Goal: Use online tool/utility

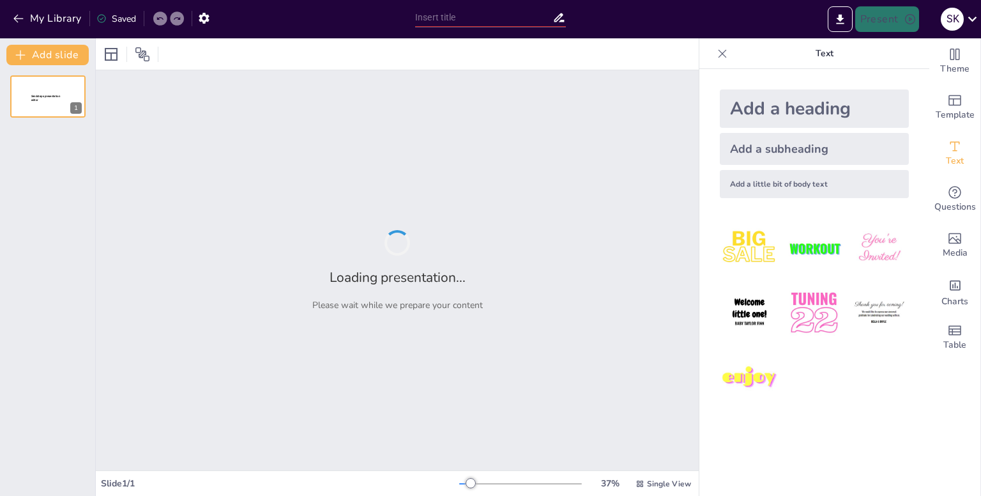
type input "Exploring Graphs: BFS, DFS, and Finding the Shortest Path"
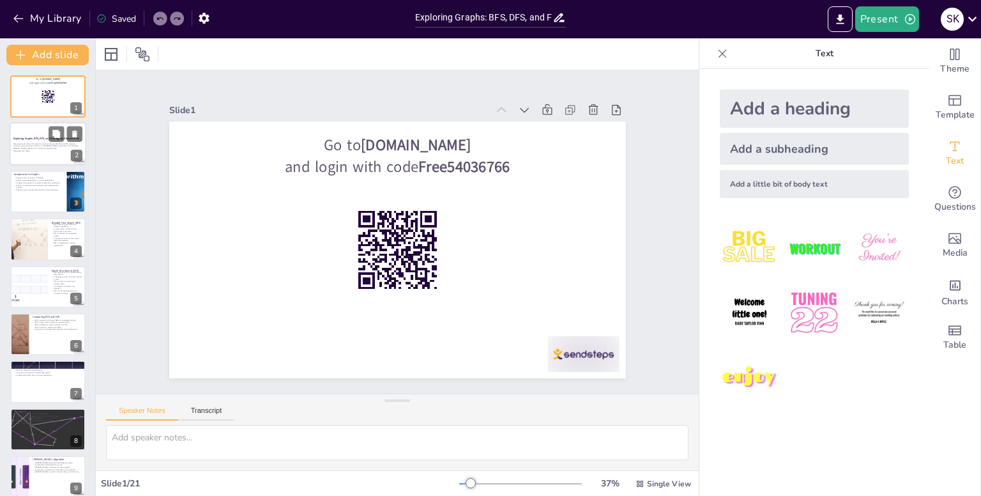
click at [36, 123] on div at bounding box center [48, 144] width 77 height 43
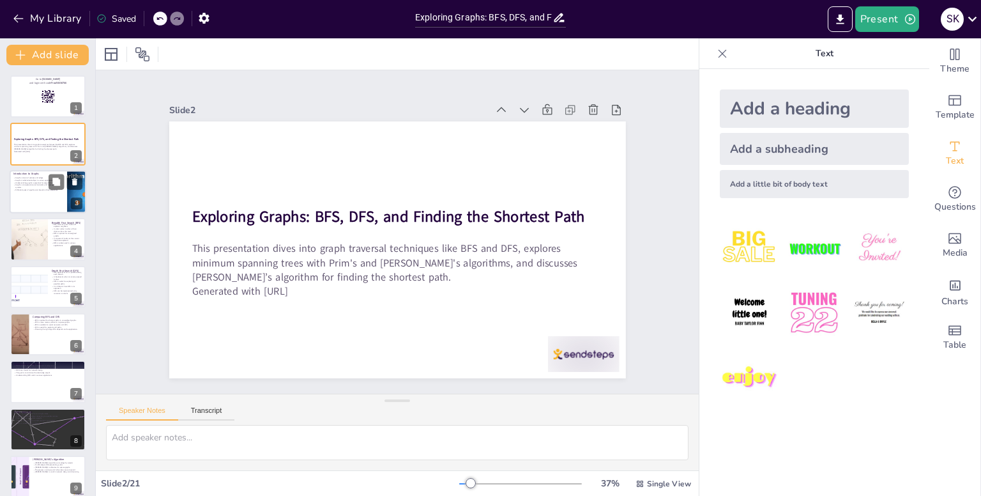
click at [34, 204] on div at bounding box center [48, 191] width 77 height 43
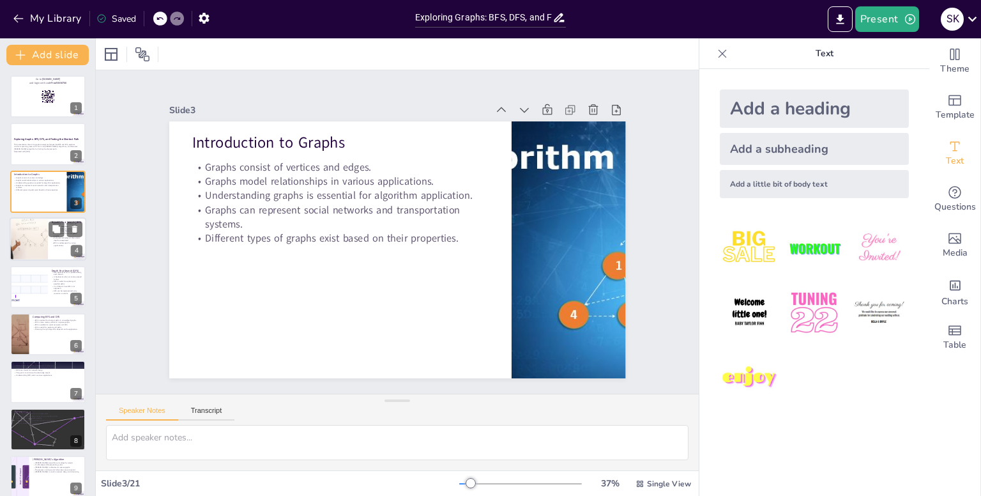
click at [41, 222] on div at bounding box center [28, 238] width 77 height 43
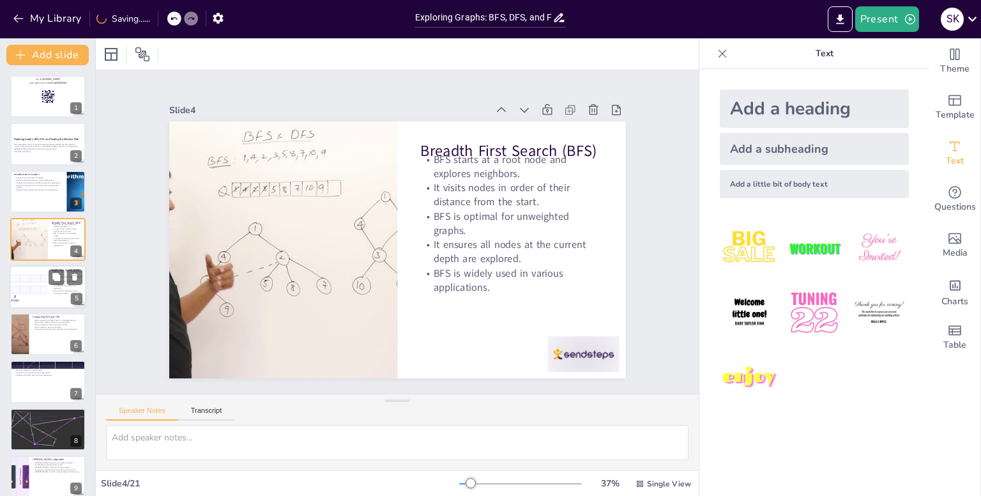
click at [48, 266] on div at bounding box center [29, 286] width 114 height 43
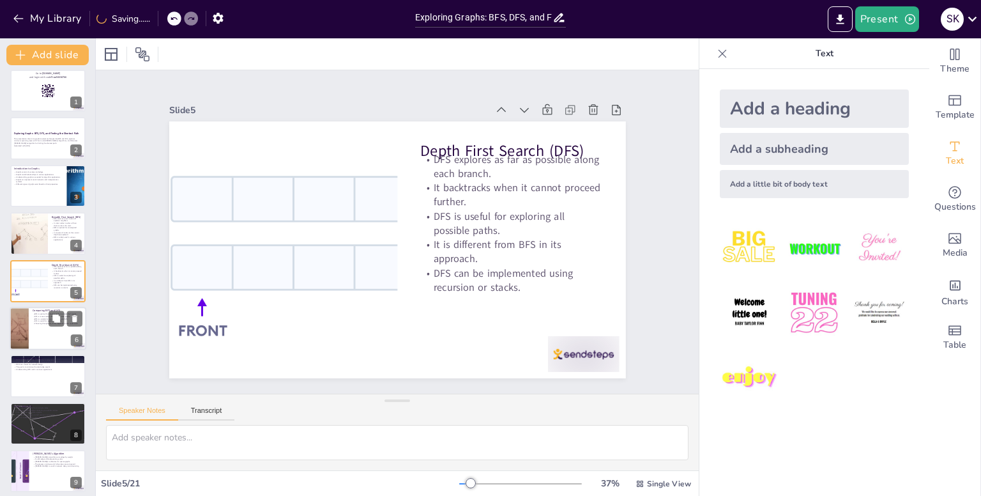
click at [44, 309] on p "Comparing BFS and DFS" at bounding box center [58, 311] width 50 height 4
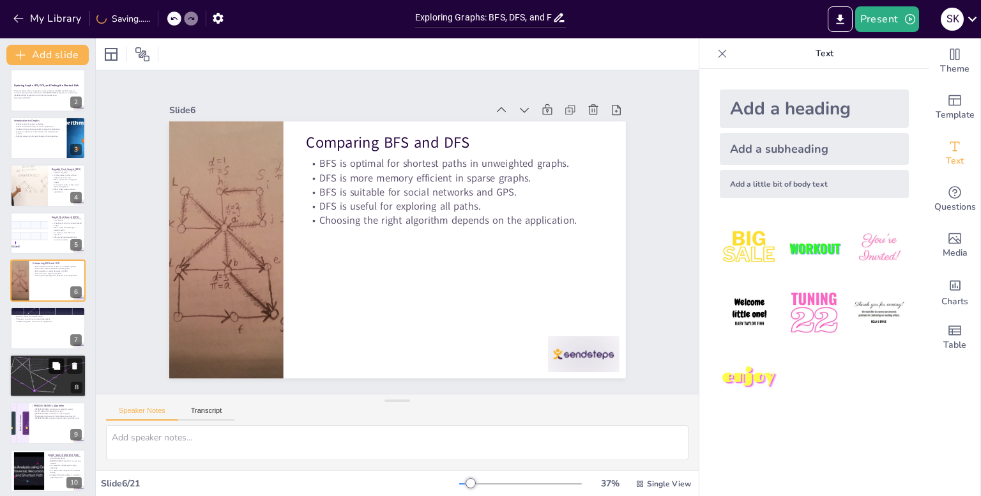
checkbox input "true"
click at [52, 364] on icon at bounding box center [56, 365] width 9 height 9
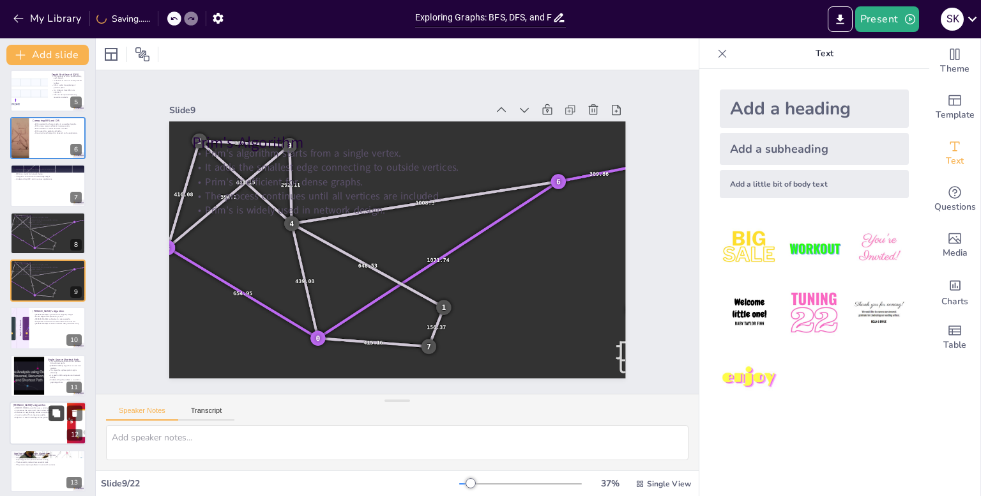
checkbox input "true"
click at [64, 420] on button at bounding box center [56, 413] width 15 height 15
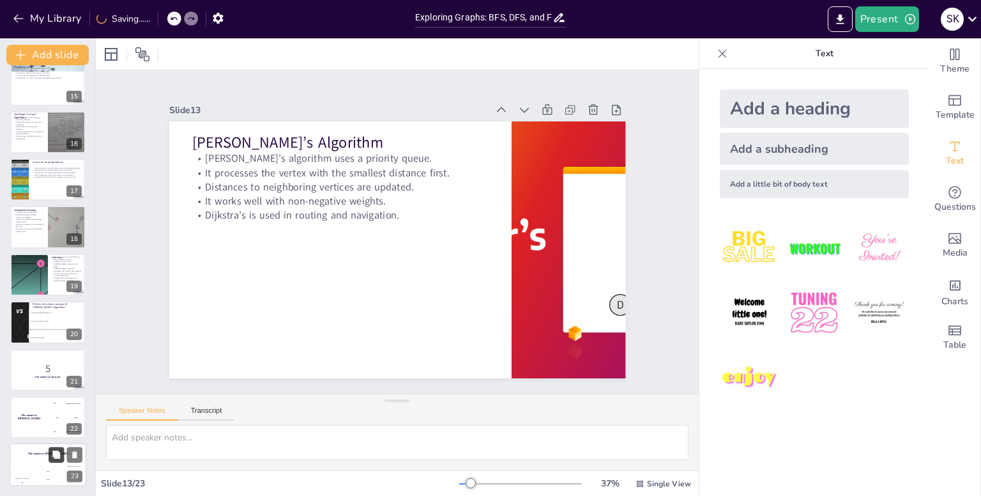
click at [59, 449] on button at bounding box center [56, 454] width 15 height 15
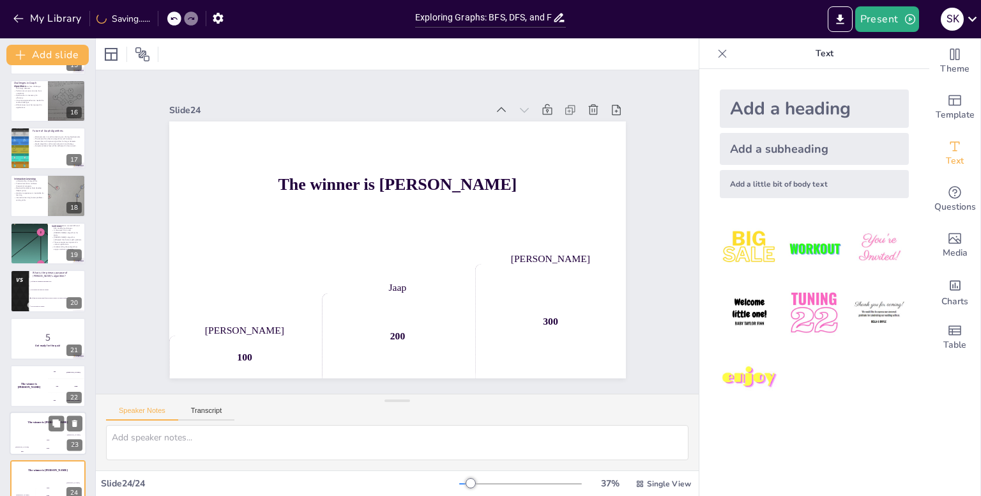
scroll to position [725, 0]
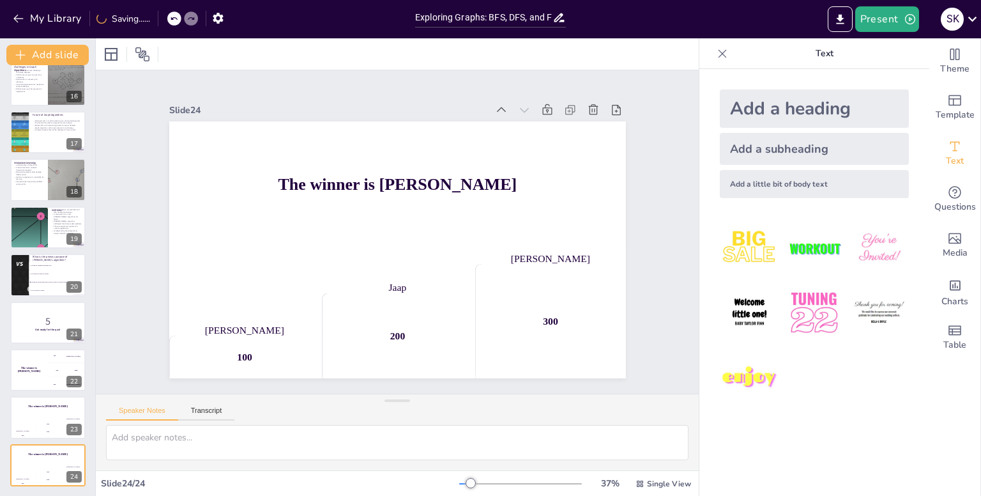
checkbox input "true"
